Goal: Information Seeking & Learning: Check status

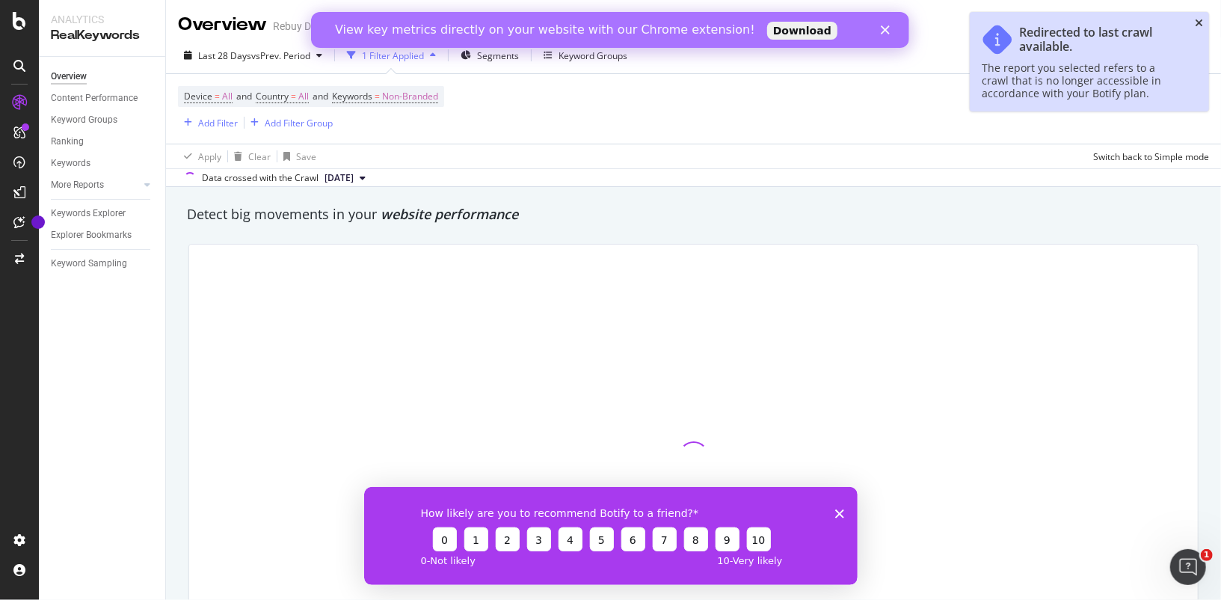
click at [1196, 22] on icon "close toast" at bounding box center [1199, 23] width 8 height 10
